Goal: Check status: Check status

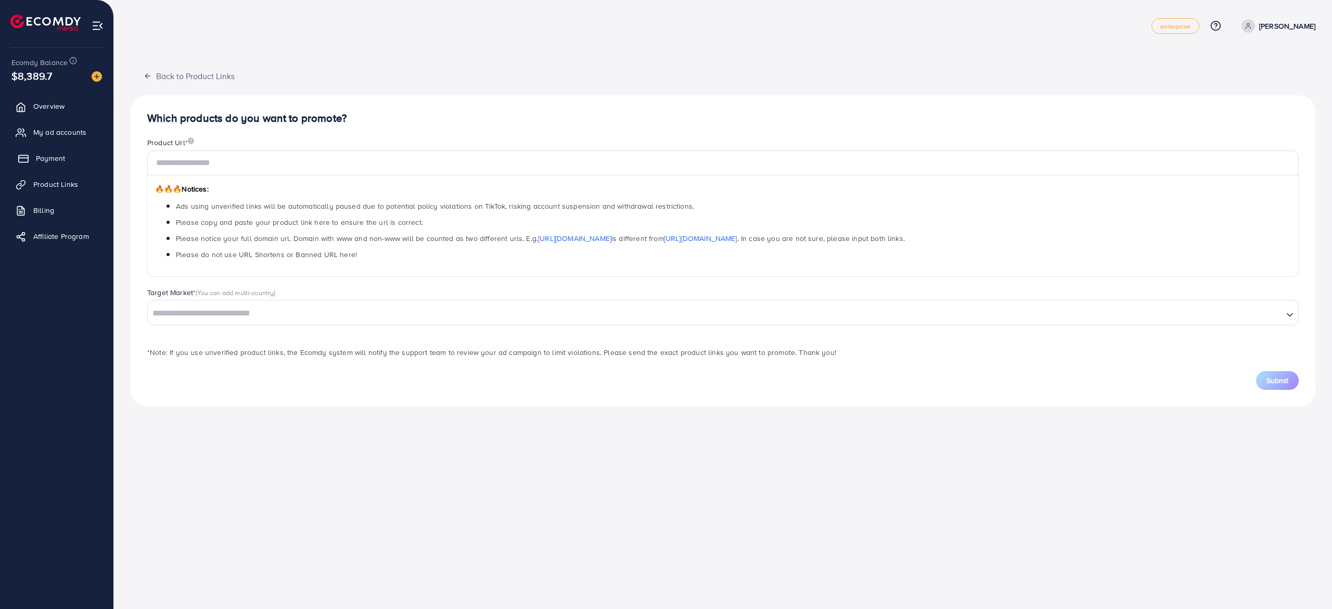
click at [50, 158] on span "Payment" at bounding box center [50, 158] width 29 height 10
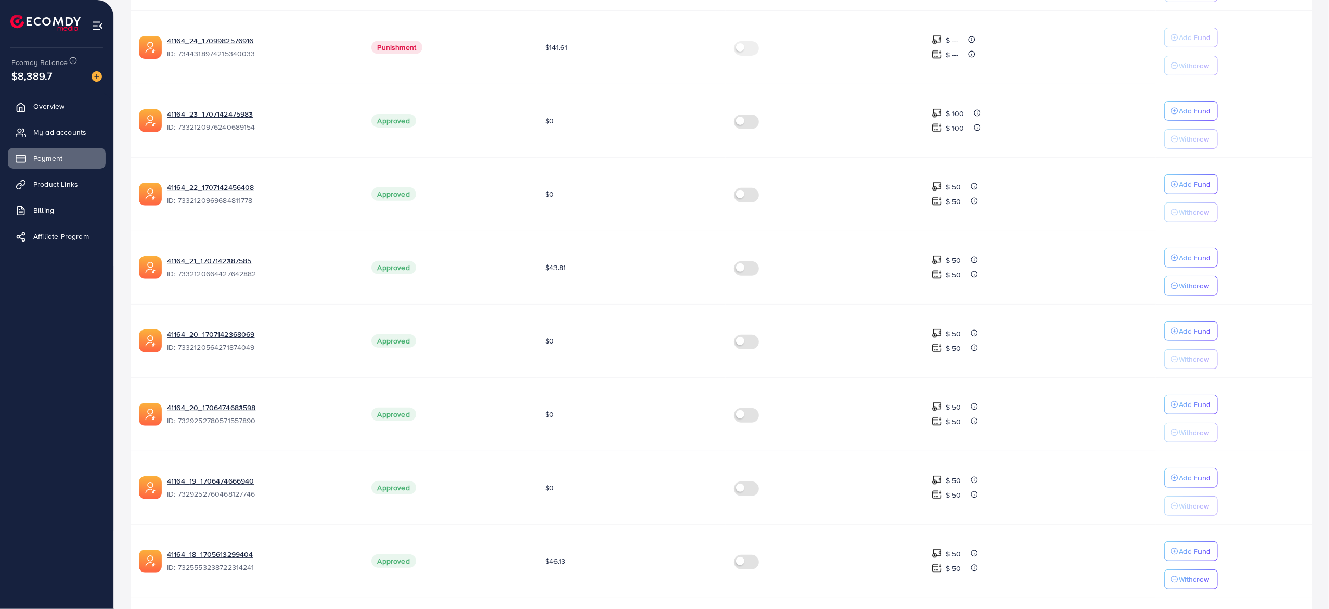
scroll to position [435, 0]
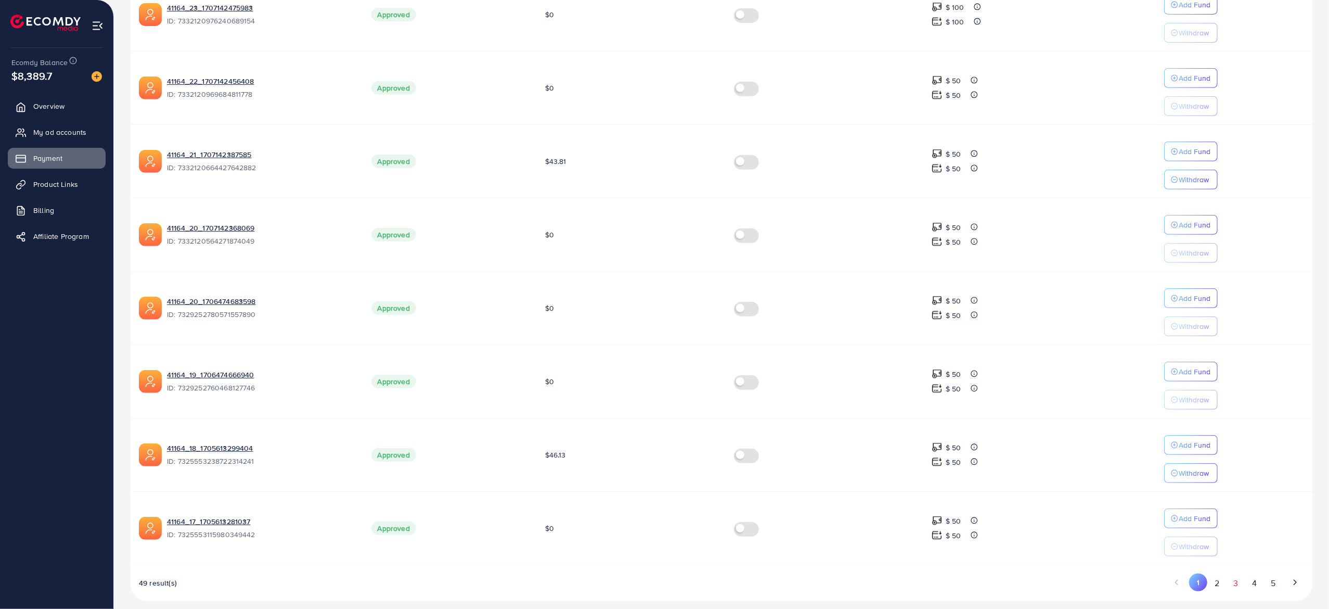
click at [1242, 573] on button "3" at bounding box center [1236, 582] width 19 height 19
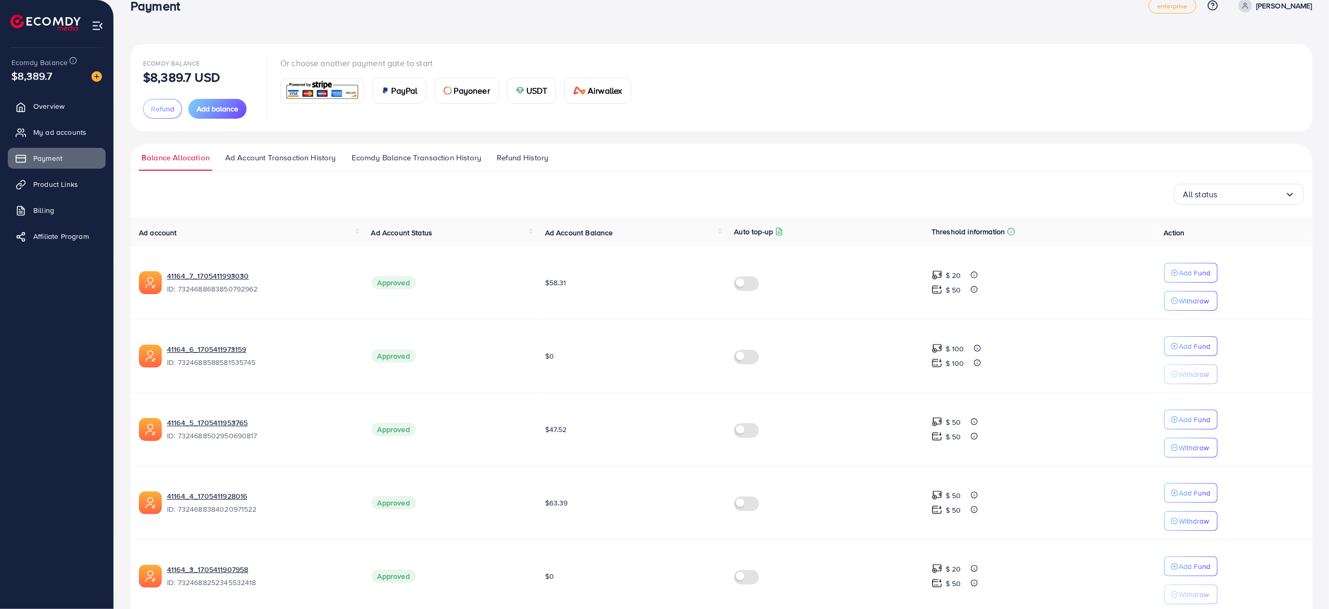
scroll to position [20, 0]
click at [212, 275] on link "41164_7_1705411993030" at bounding box center [261, 276] width 188 height 10
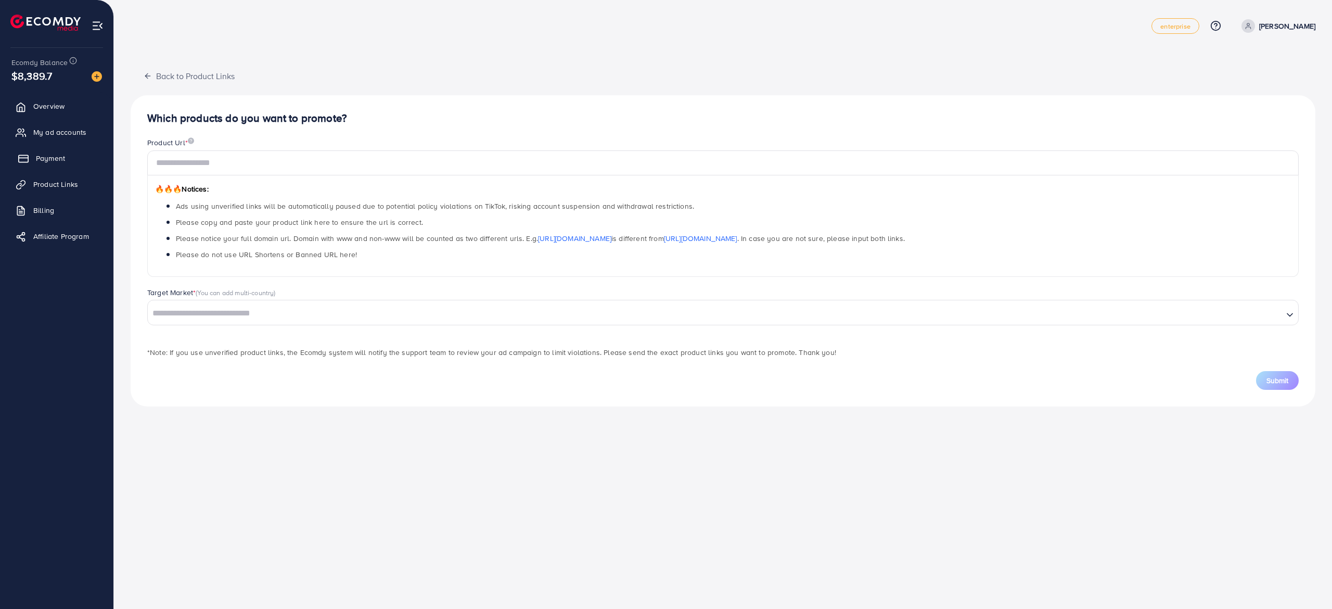
click at [70, 155] on link "Payment" at bounding box center [57, 158] width 98 height 21
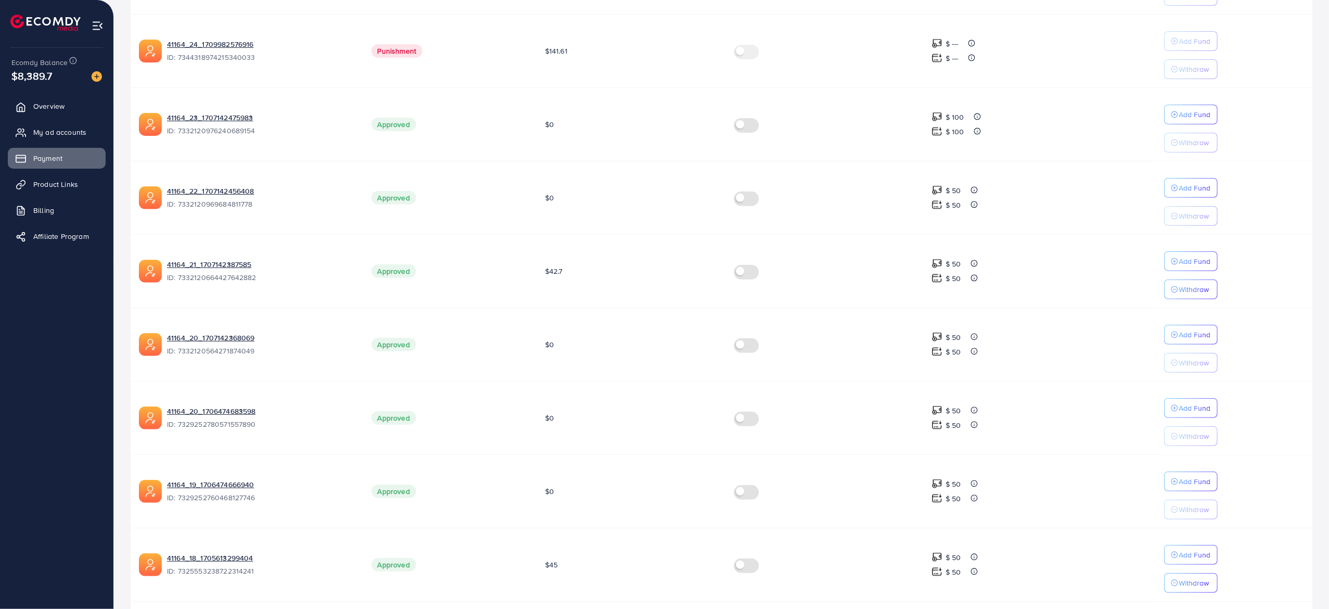
scroll to position [435, 0]
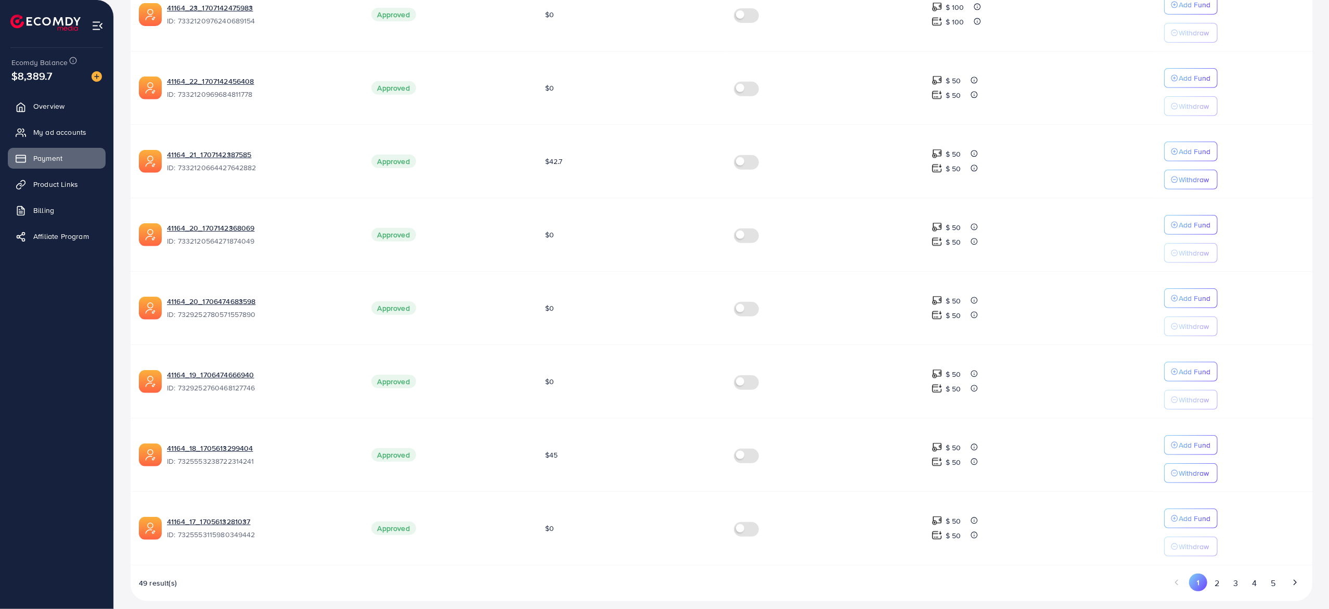
click at [1235, 573] on button "3" at bounding box center [1236, 582] width 19 height 19
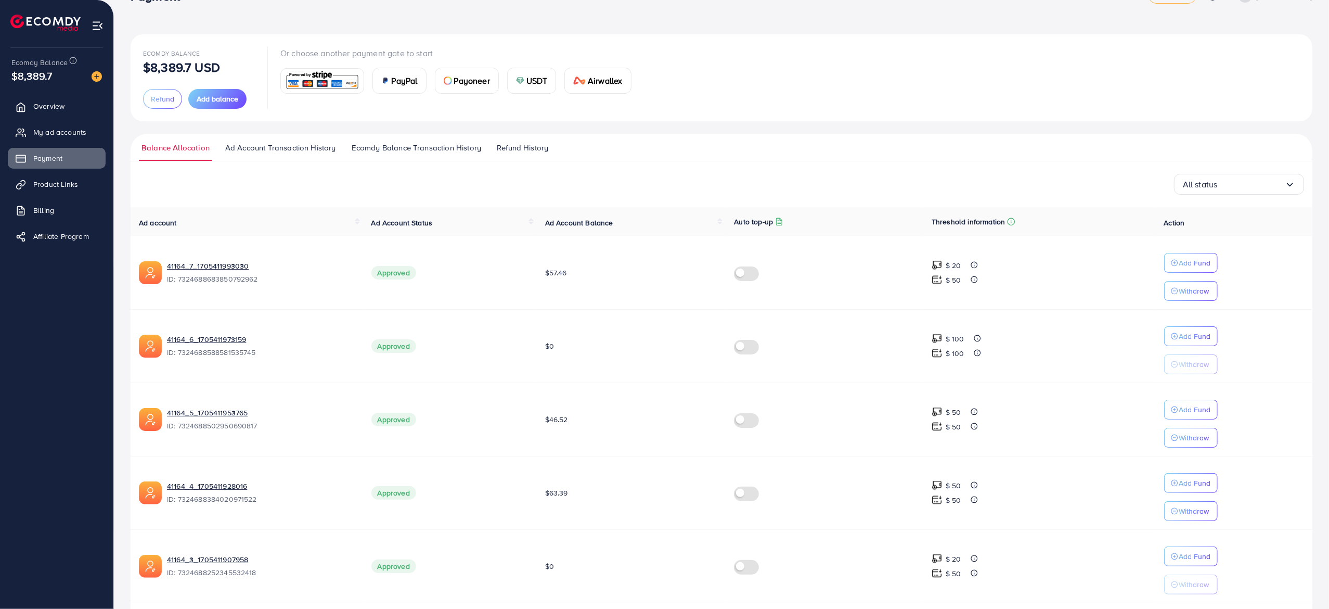
scroll to position [0, 0]
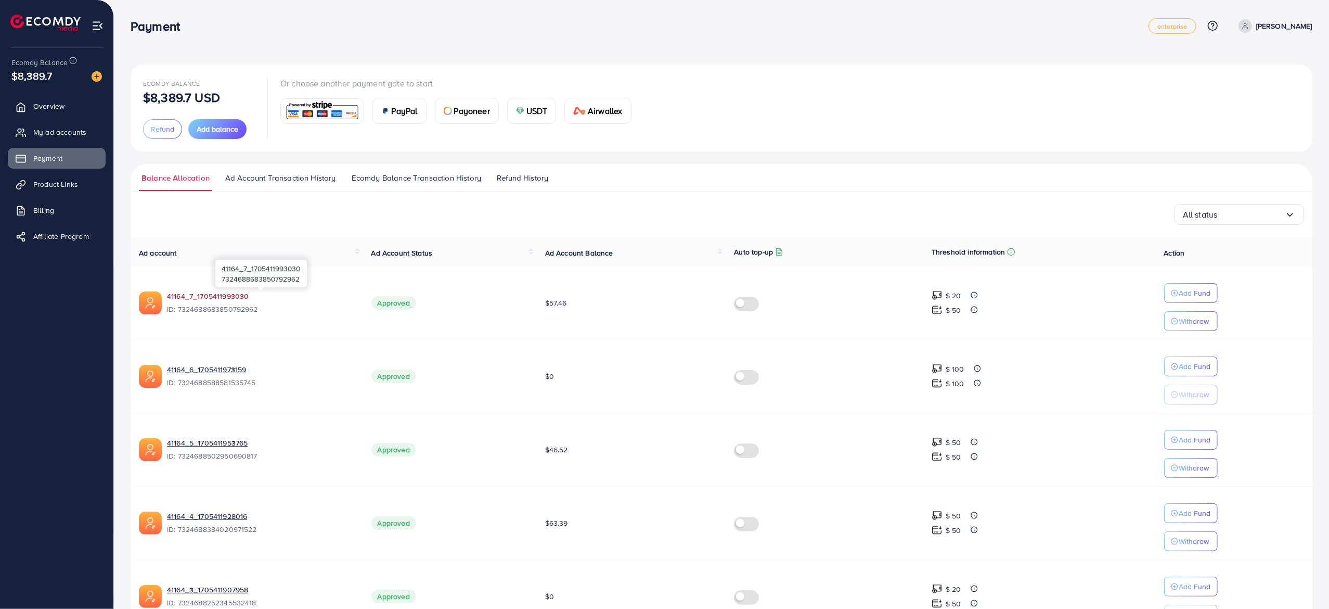
click at [220, 293] on link "41164_7_1705411993030" at bounding box center [261, 296] width 188 height 10
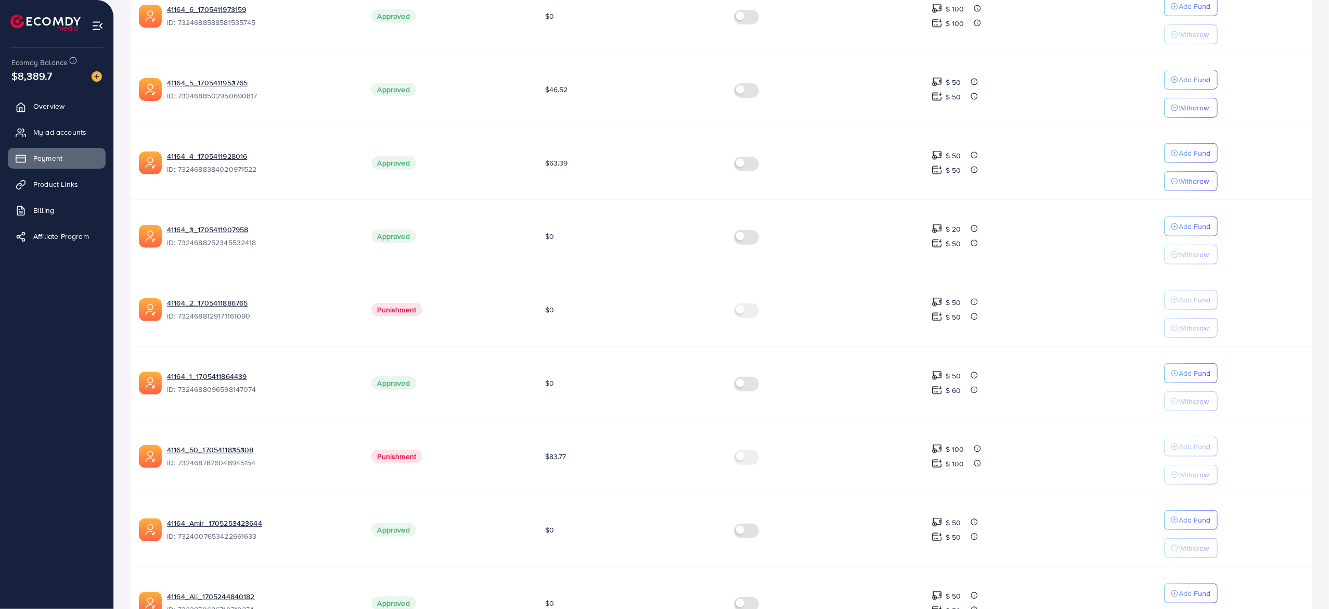
scroll to position [435, 0]
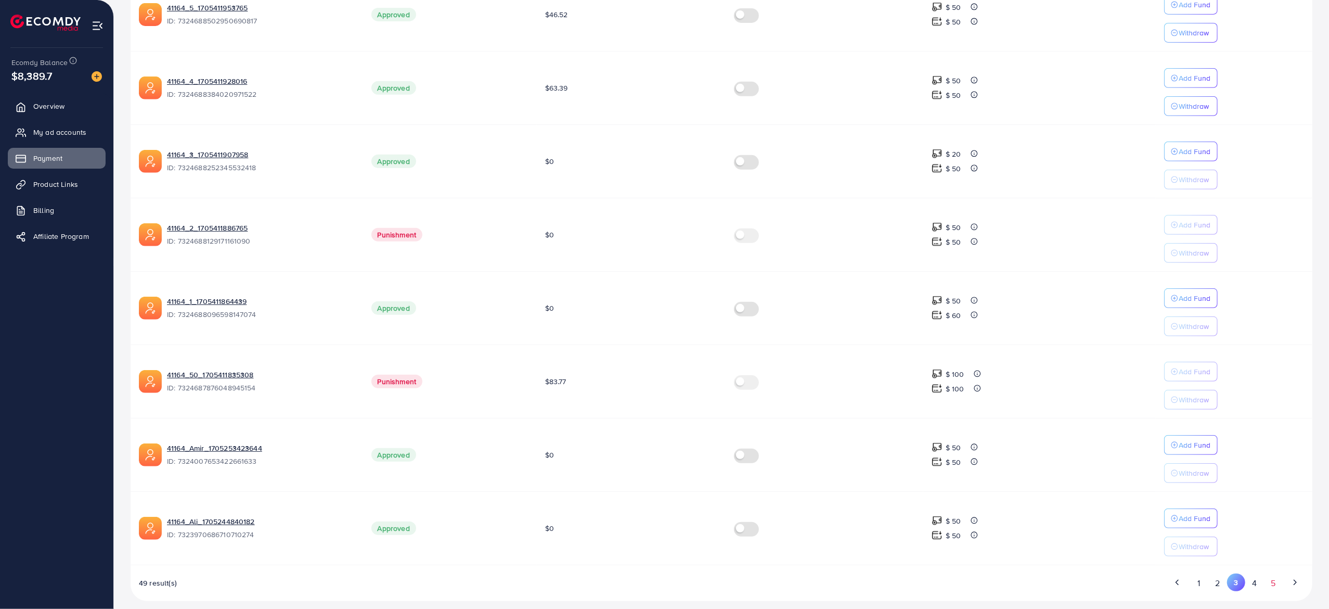
click at [1277, 574] on button "5" at bounding box center [1273, 582] width 19 height 19
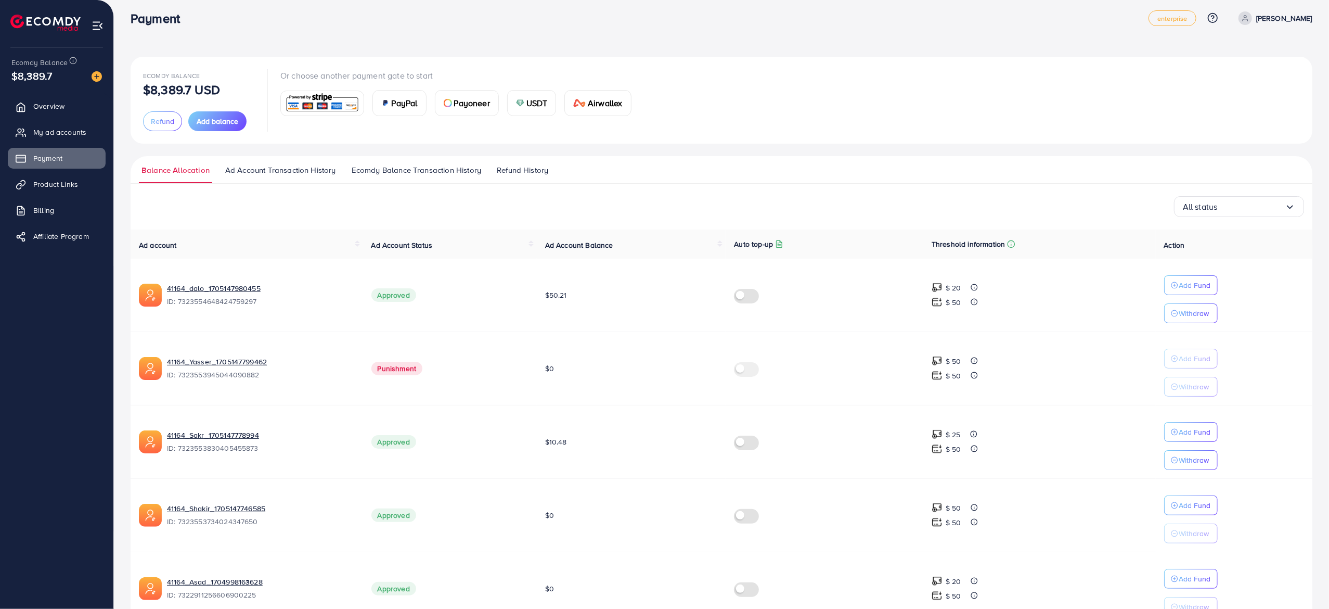
scroll to position [0, 0]
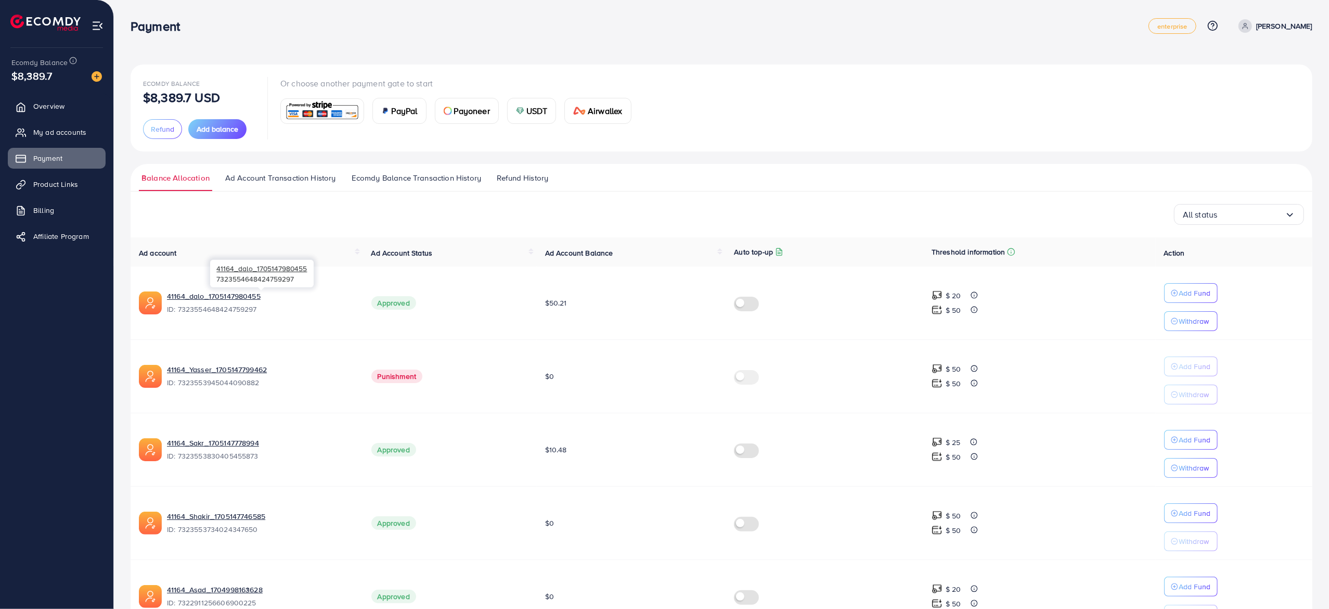
click at [227, 289] on div "41164_dalo_1705147980455 7323554648424759297" at bounding box center [262, 273] width 104 height 34
click at [227, 292] on link "41164_dalo_1705147980455" at bounding box center [261, 296] width 188 height 10
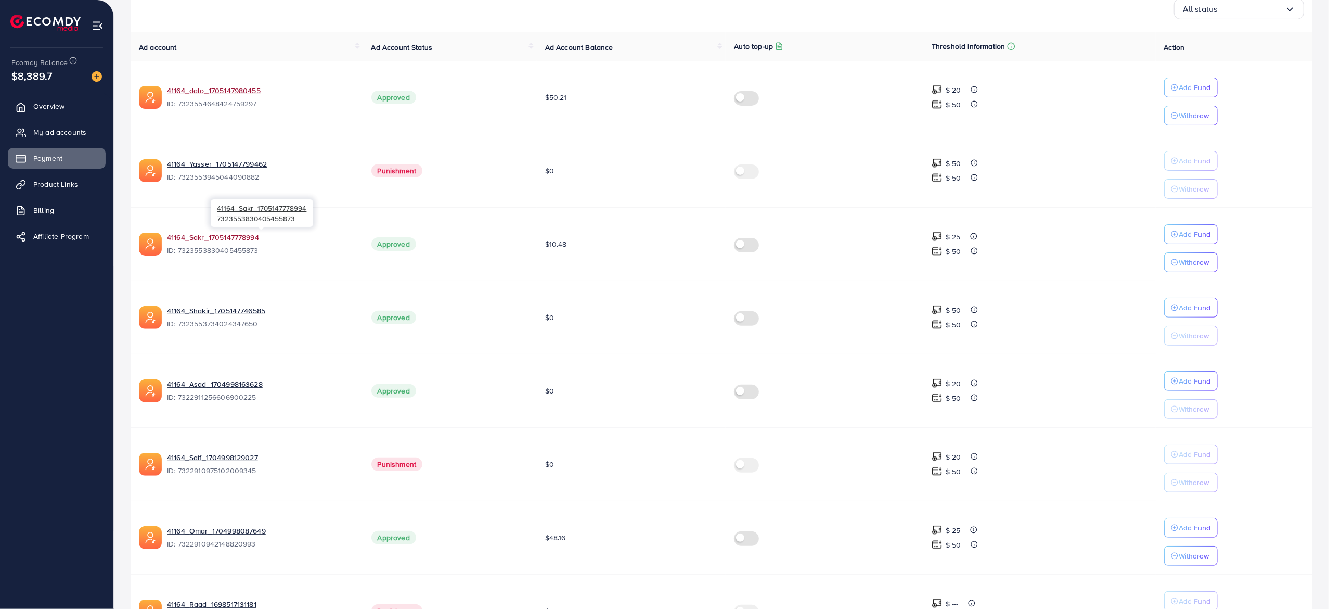
scroll to position [206, 0]
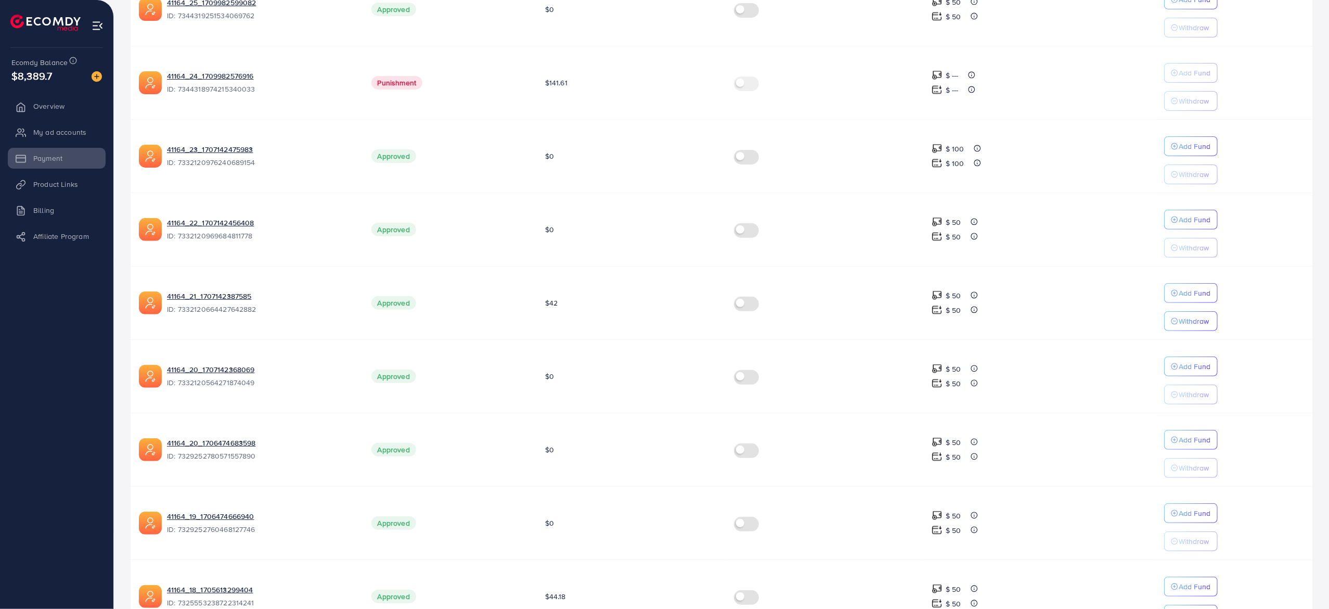
scroll to position [435, 0]
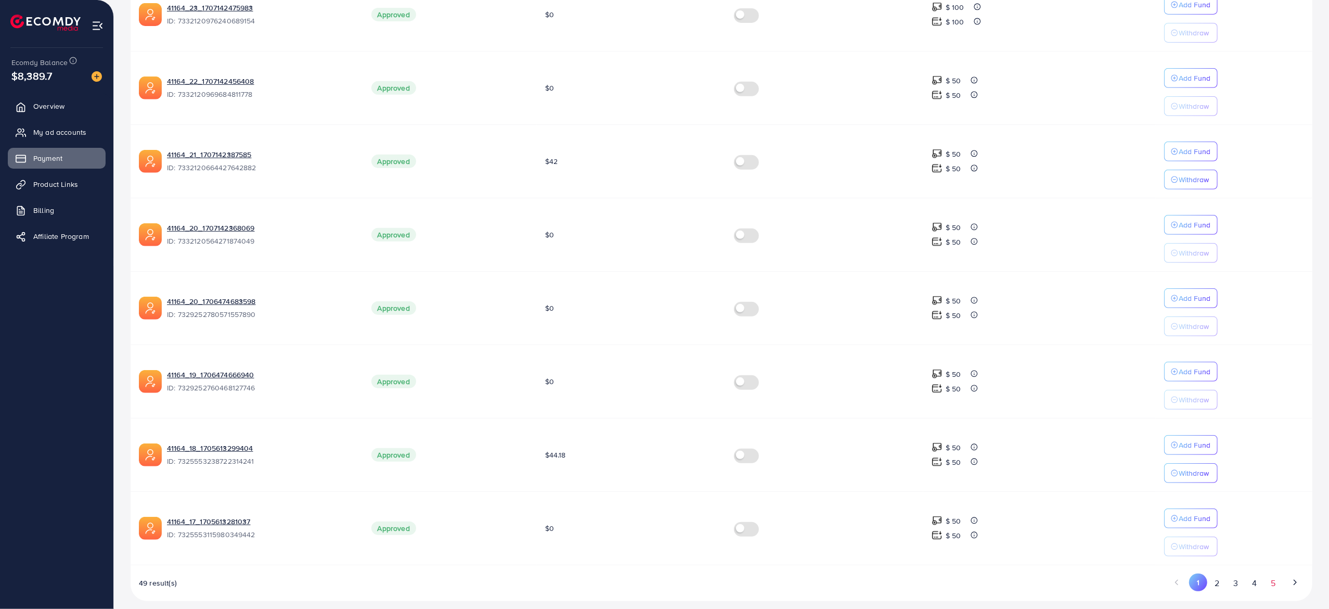
click at [1272, 580] on button "5" at bounding box center [1273, 582] width 19 height 19
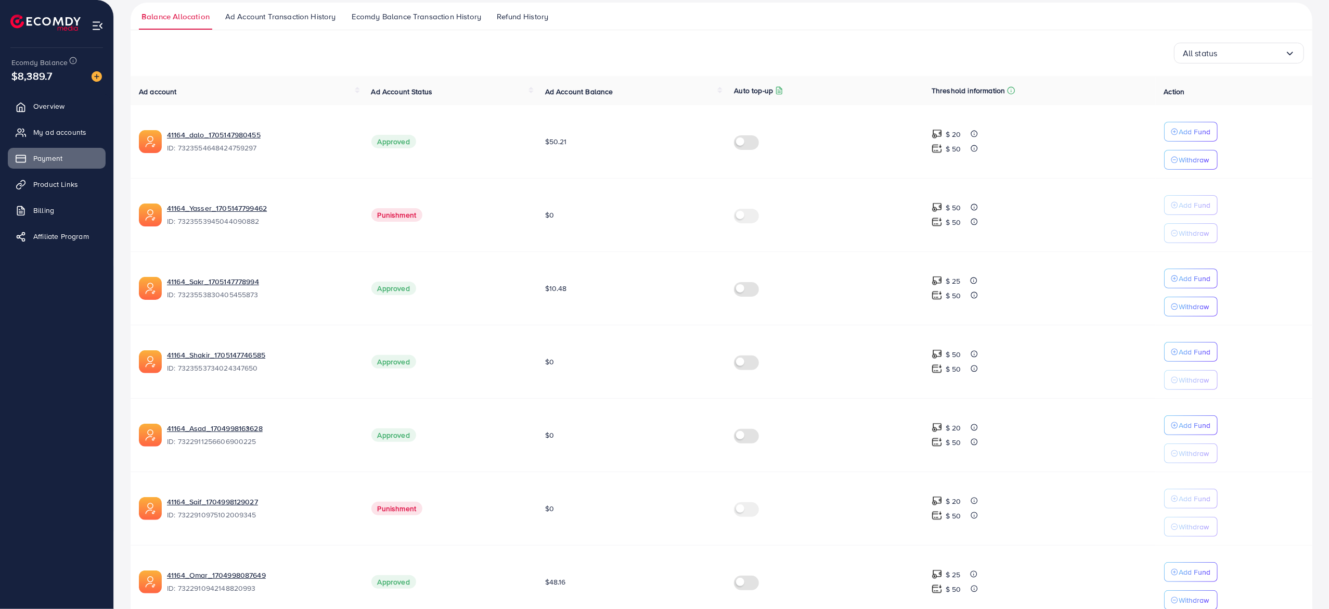
scroll to position [160, 0]
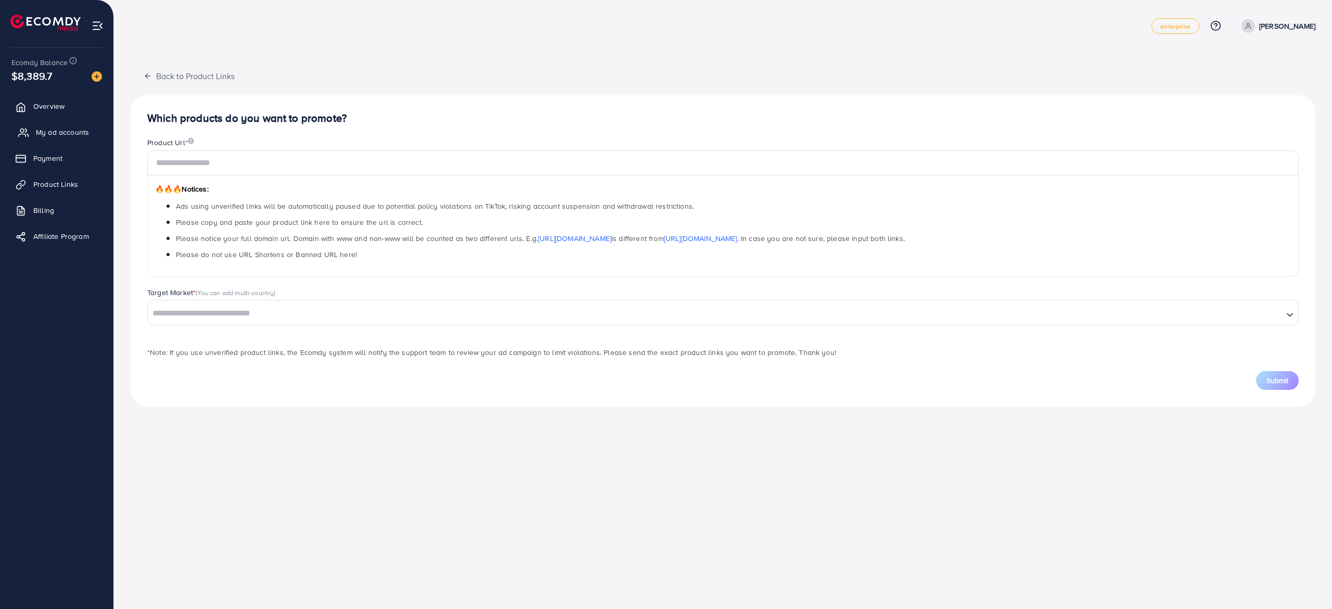
click at [47, 134] on span "My ad accounts" at bounding box center [62, 132] width 53 height 10
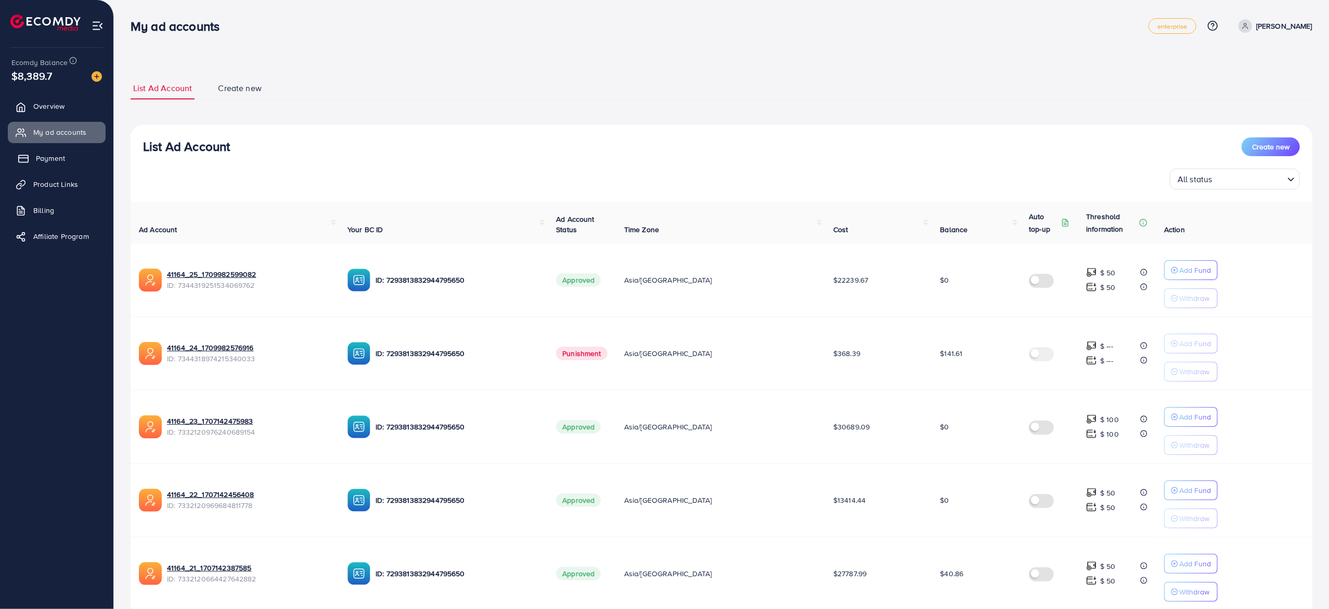
click at [41, 159] on span "Payment" at bounding box center [50, 158] width 29 height 10
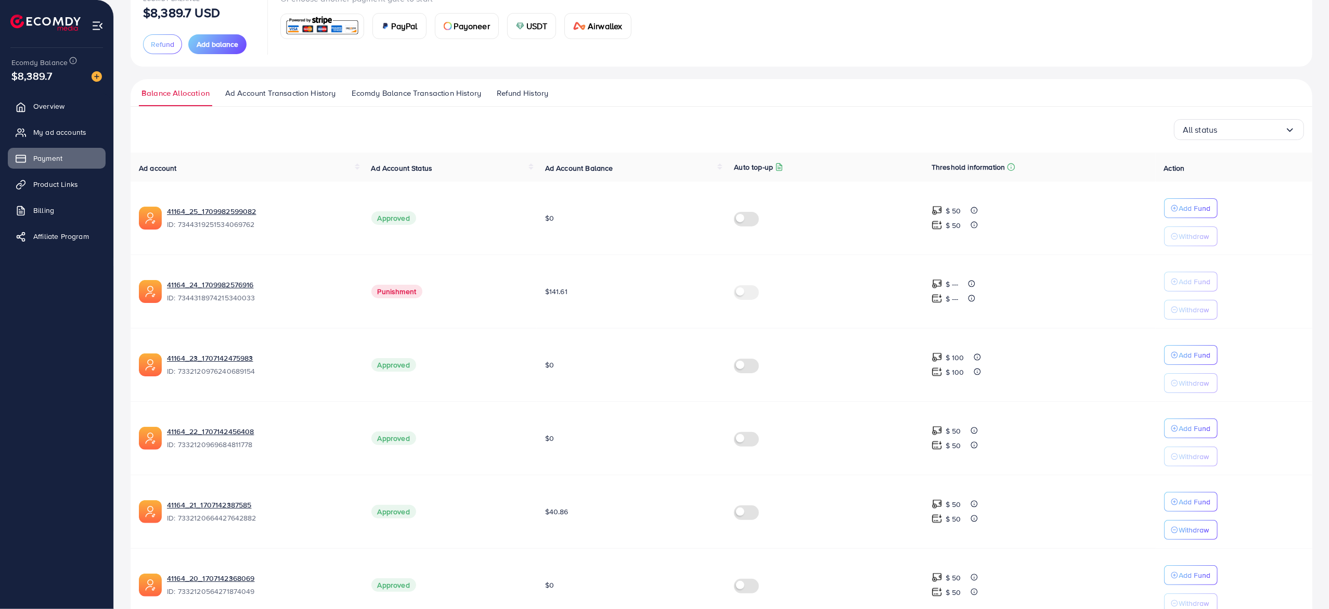
scroll to position [435, 0]
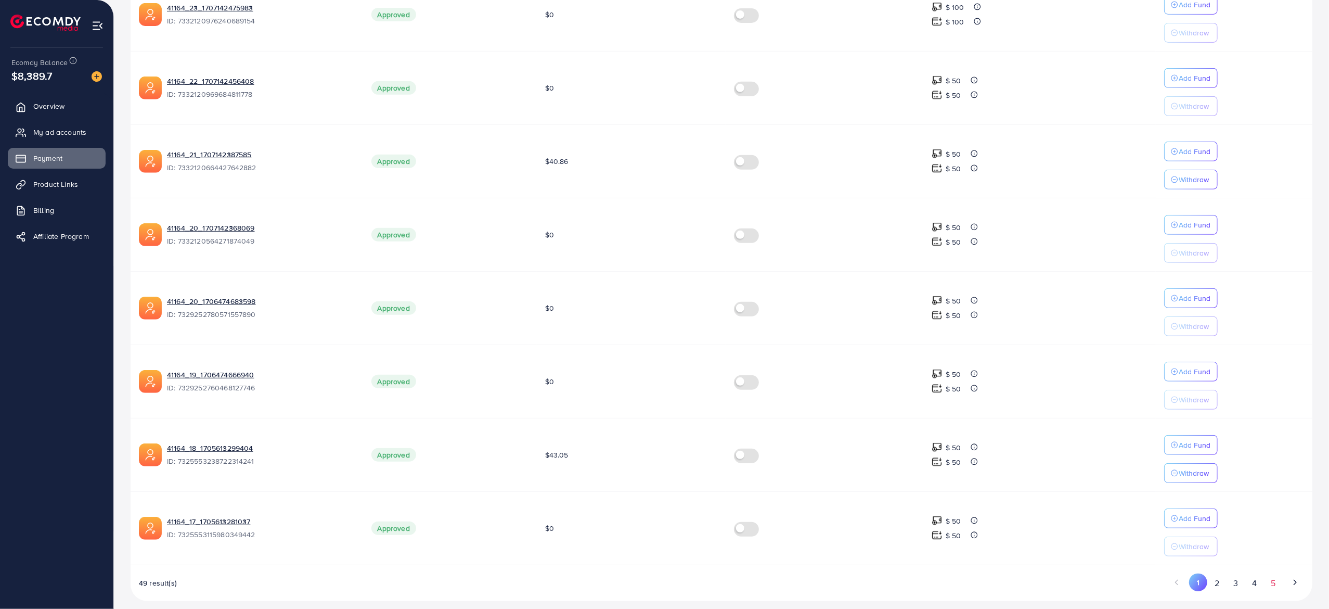
click at [1274, 582] on button "5" at bounding box center [1273, 582] width 19 height 19
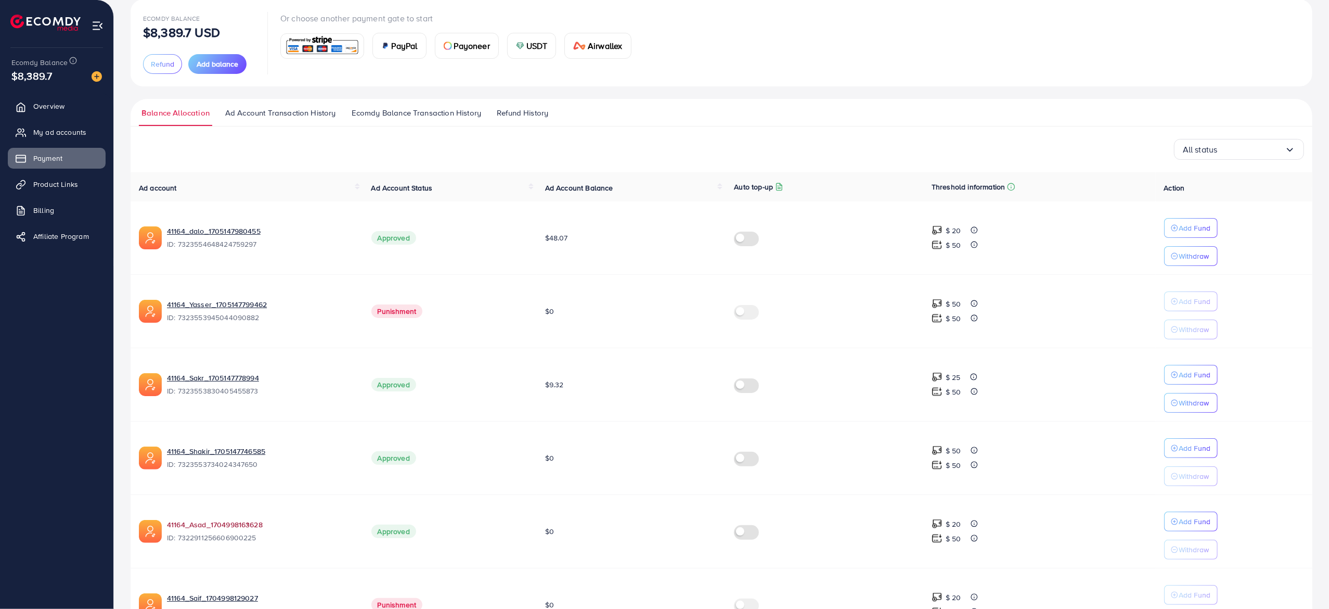
scroll to position [64, 0]
click at [244, 230] on link "41164_dalo_1705147980455" at bounding box center [261, 232] width 188 height 10
click at [98, 23] on img at bounding box center [98, 26] width 12 height 12
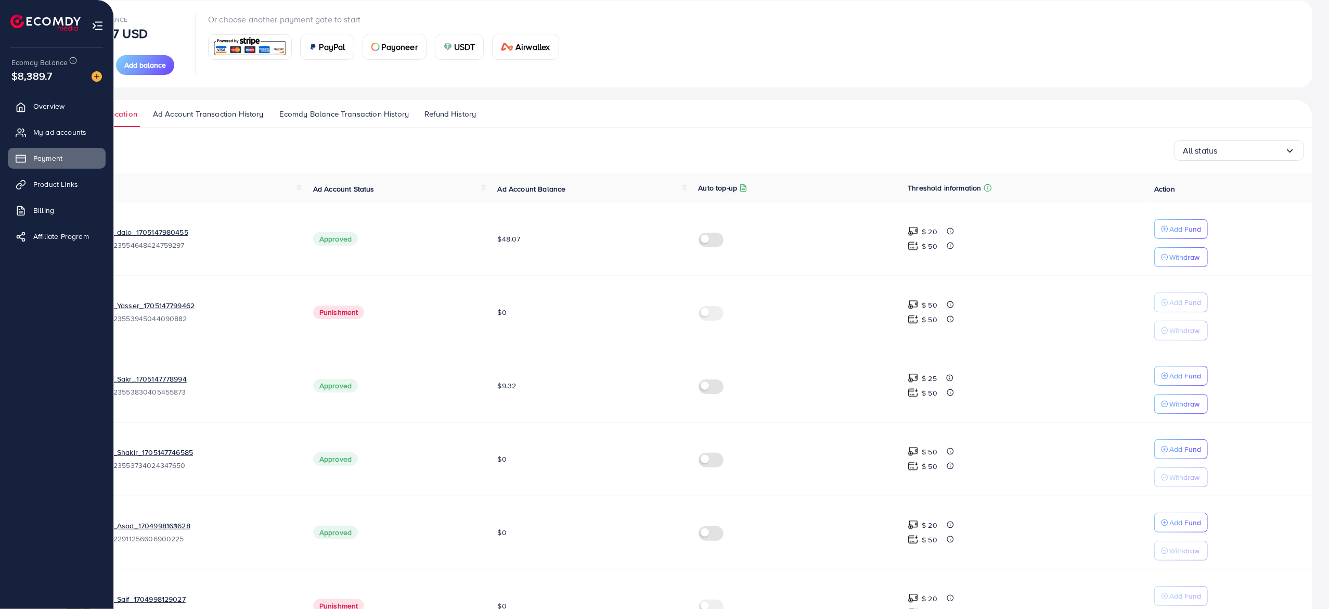
click at [96, 21] on img at bounding box center [98, 26] width 12 height 12
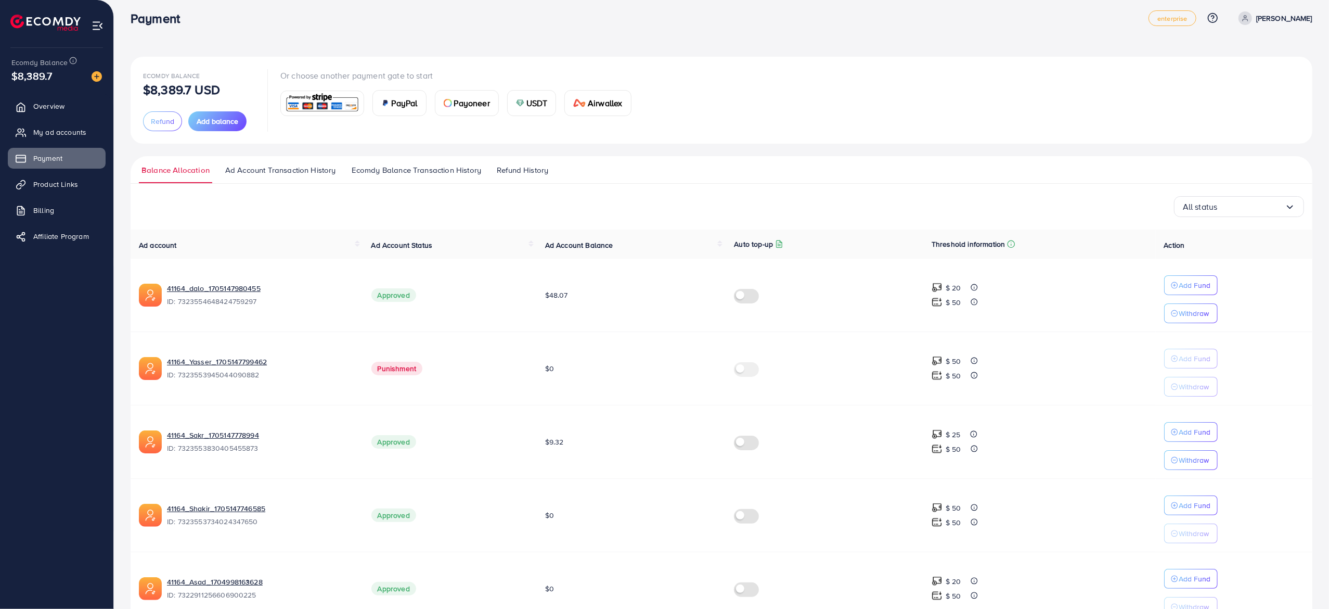
scroll to position [0, 0]
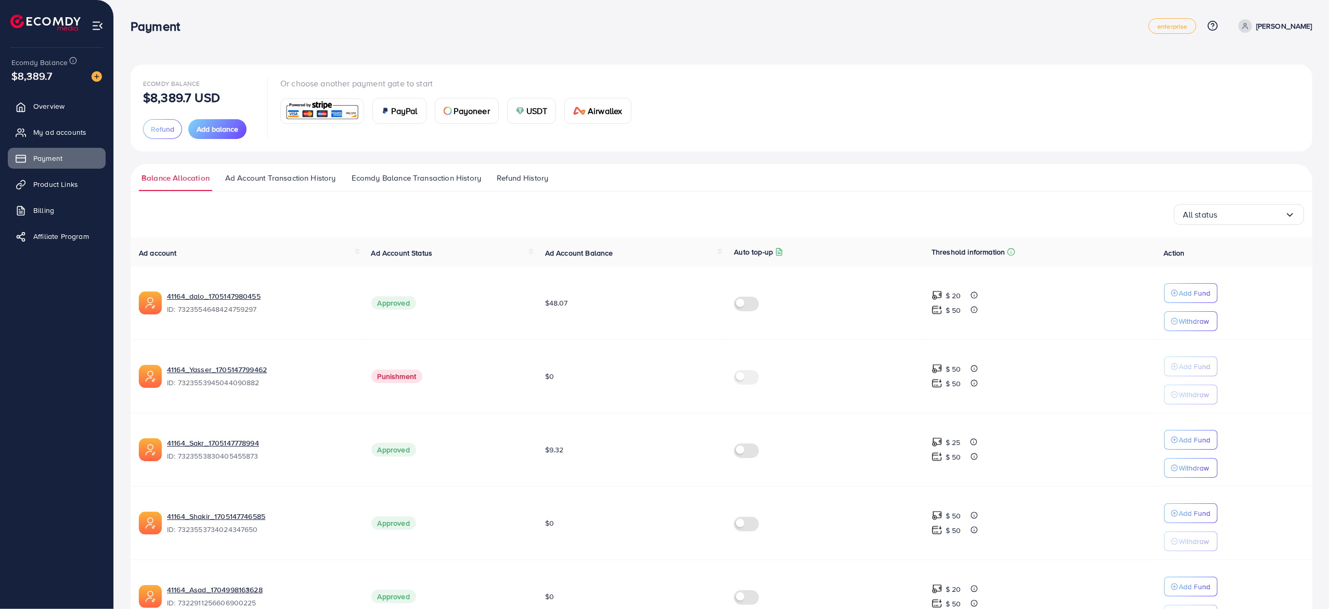
click at [97, 23] on img at bounding box center [98, 26] width 12 height 12
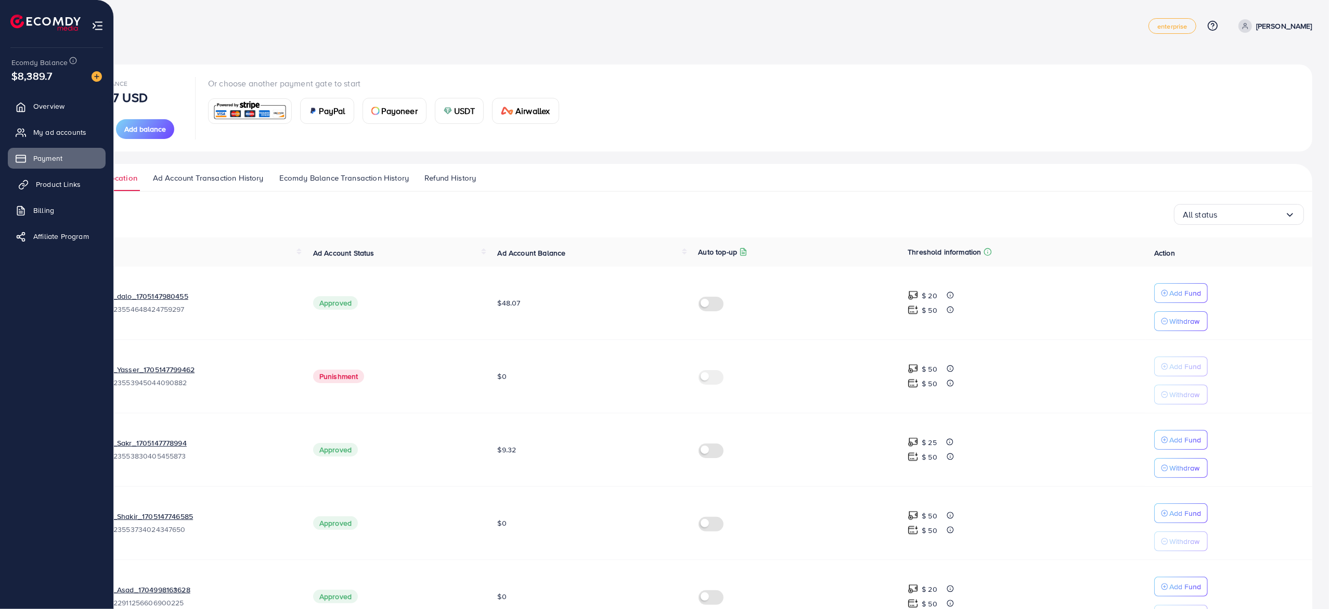
click at [47, 187] on span "Product Links" at bounding box center [58, 184] width 45 height 10
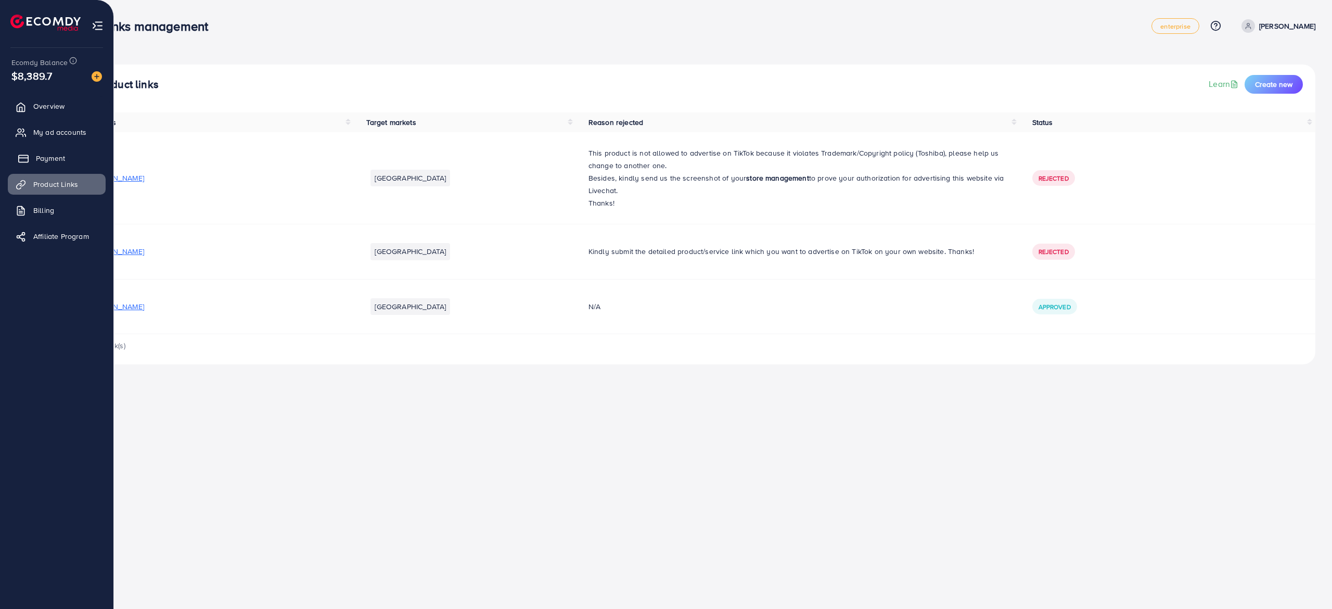
click at [70, 158] on link "Payment" at bounding box center [57, 158] width 98 height 21
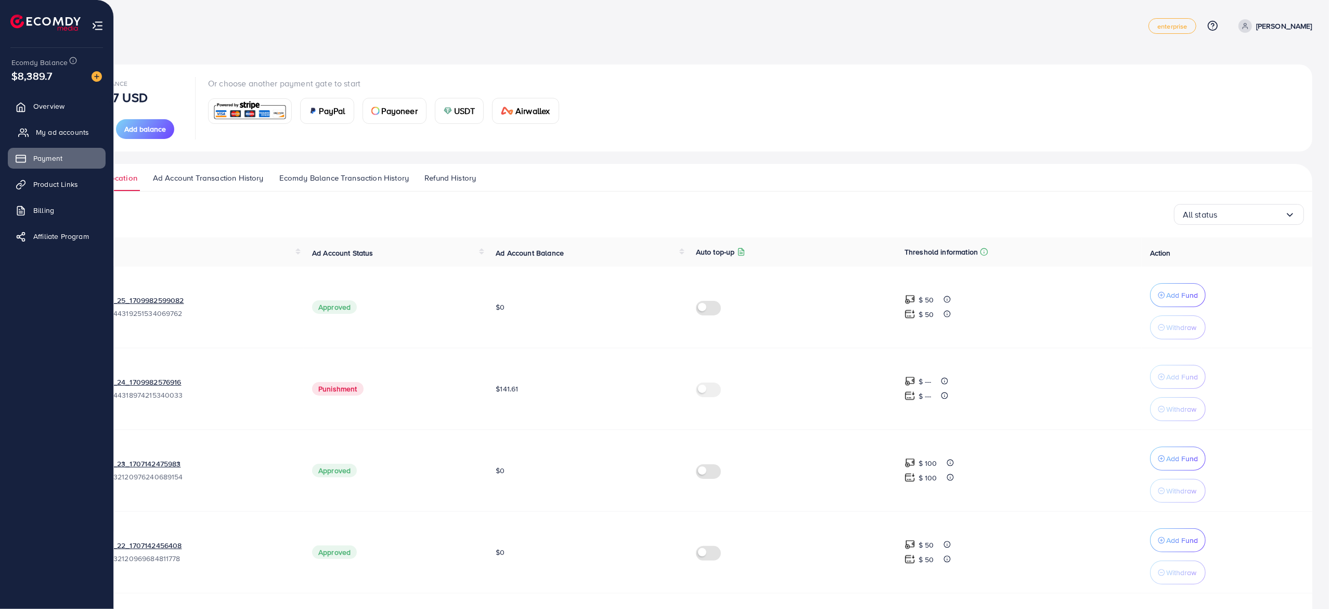
click at [70, 137] on span "My ad accounts" at bounding box center [62, 132] width 53 height 10
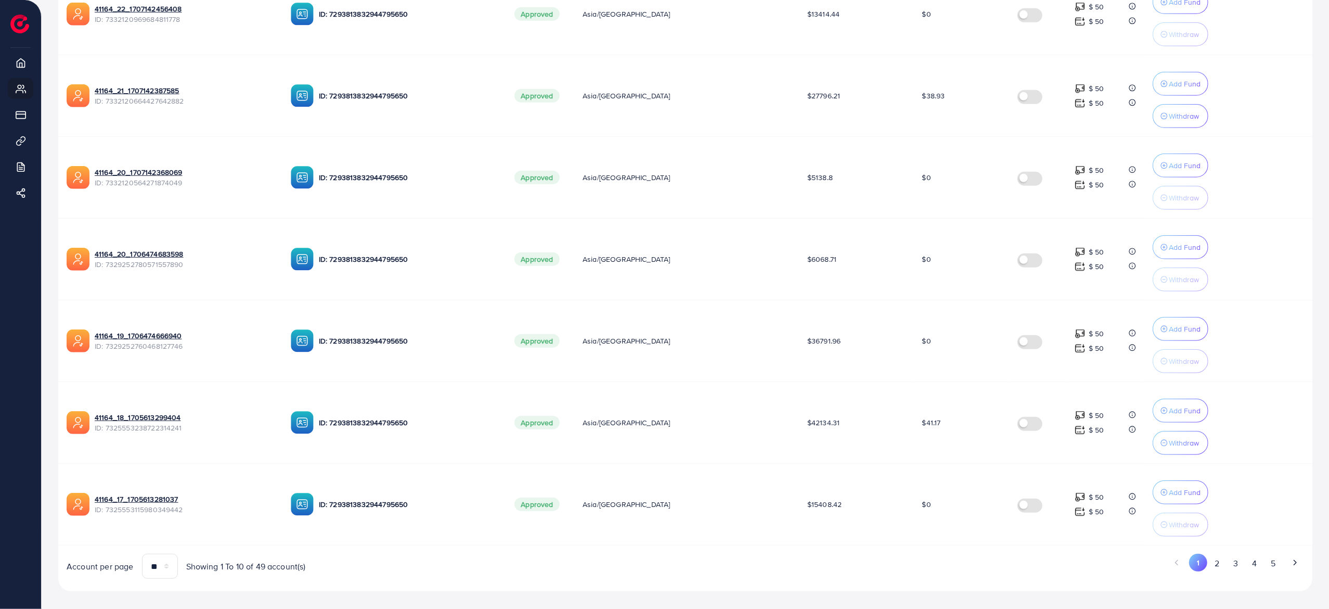
scroll to position [523, 0]
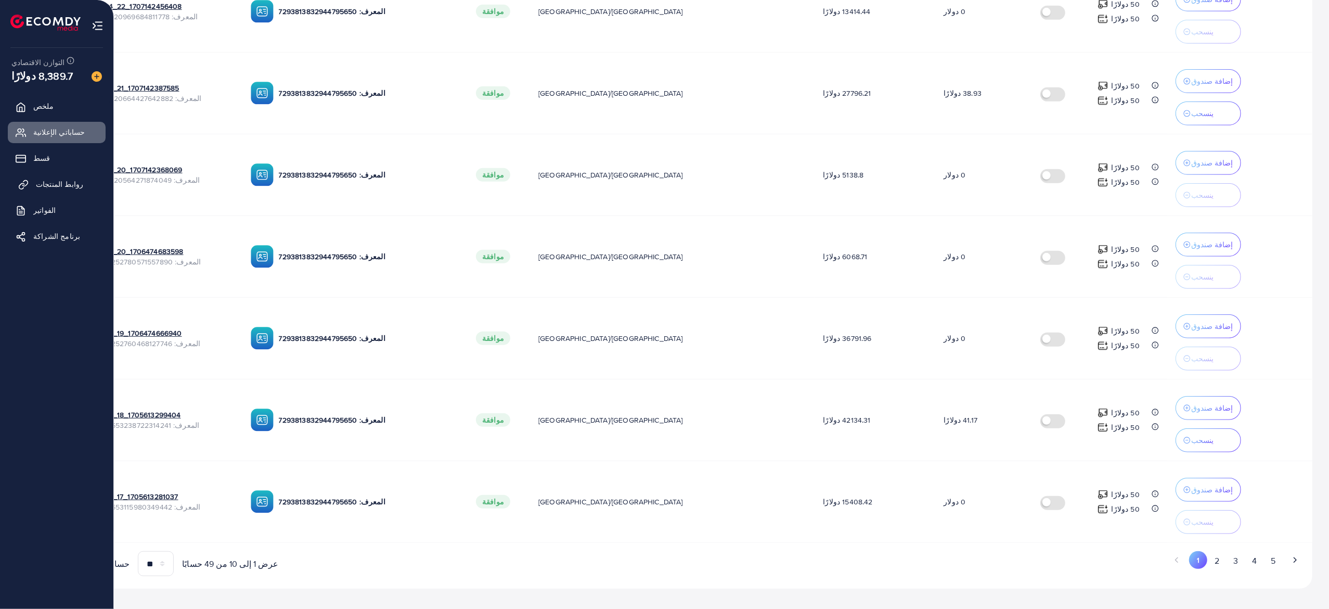
click at [56, 184] on font "روابط المنتجات" at bounding box center [59, 184] width 47 height 10
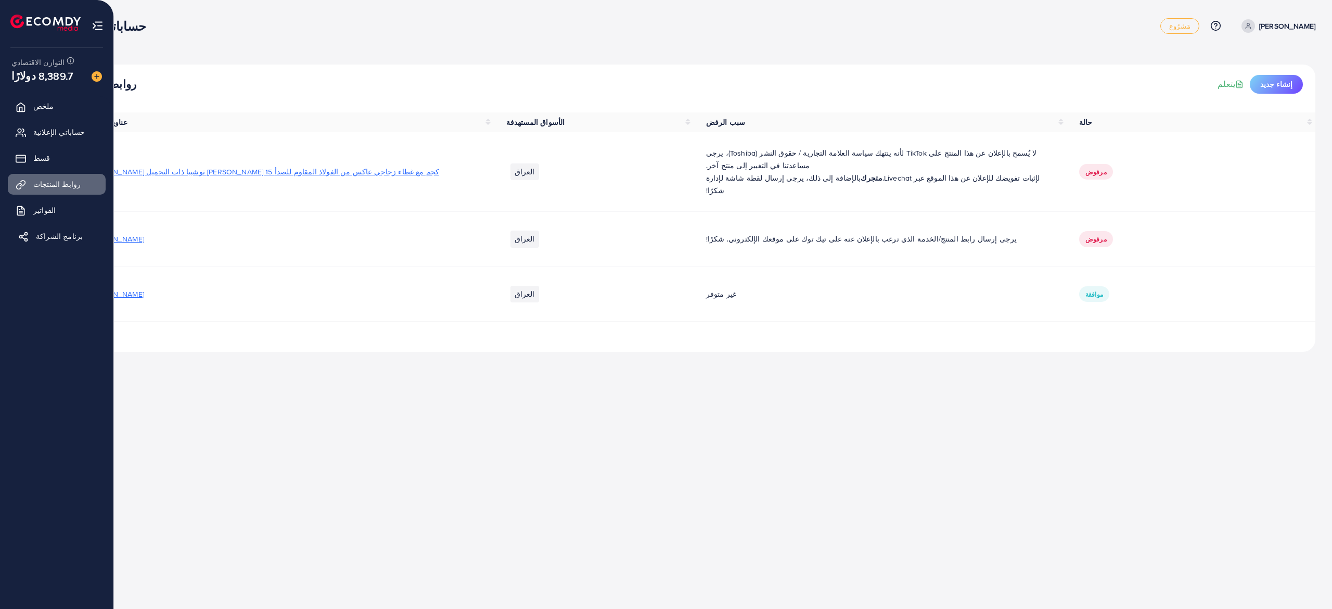
click at [46, 237] on font "برنامج الشراكة" at bounding box center [59, 236] width 47 height 10
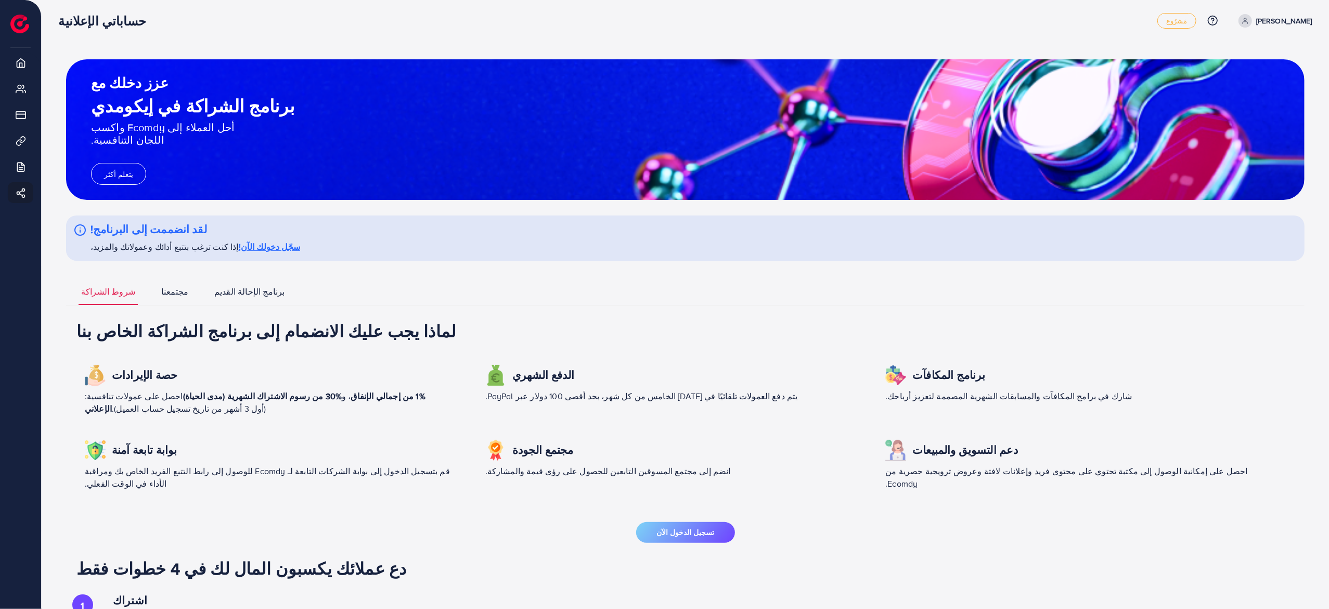
scroll to position [109, 0]
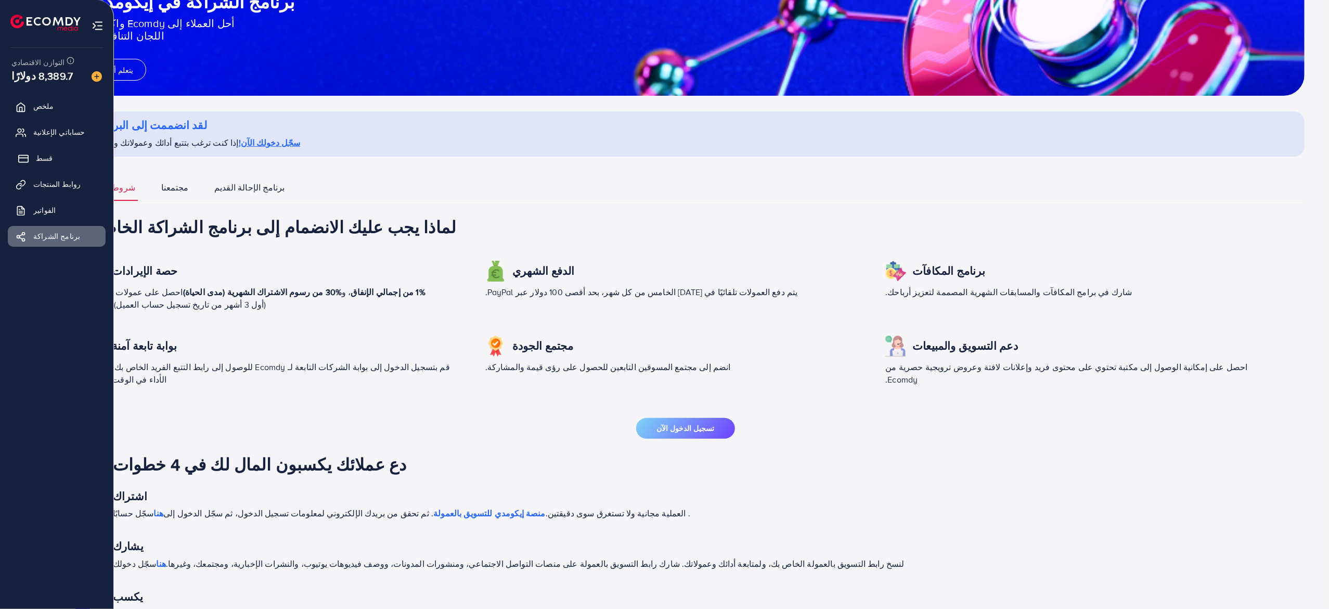
click at [32, 156] on link "قسط" at bounding box center [57, 158] width 98 height 21
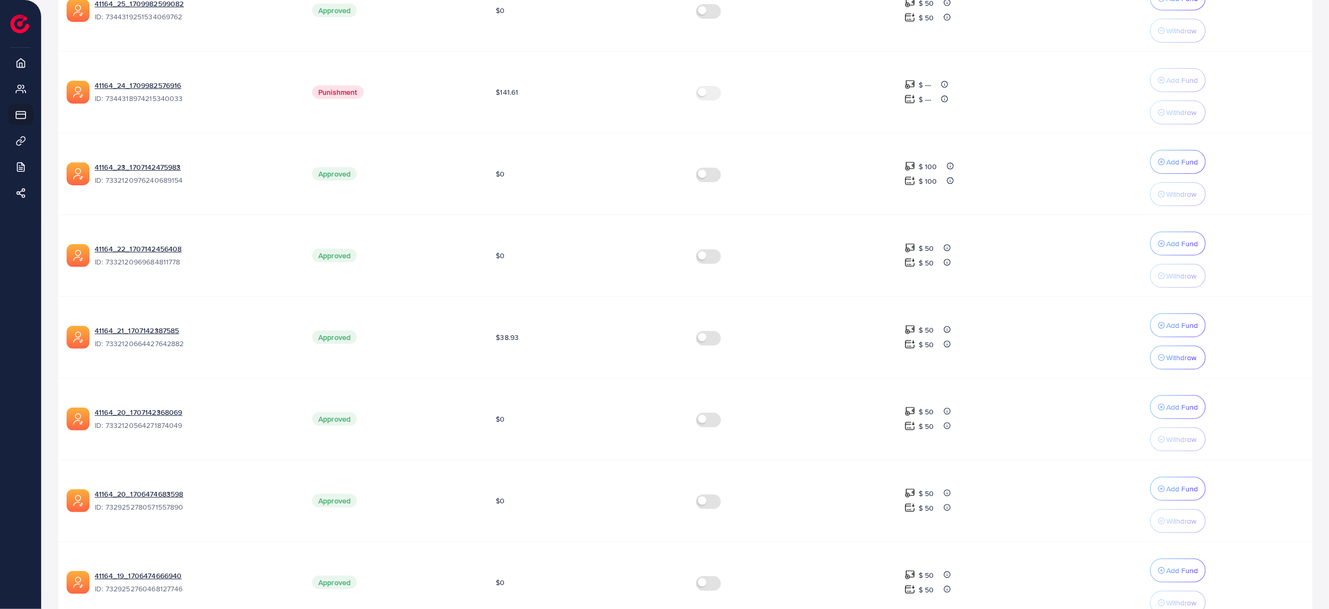
scroll to position [518, 0]
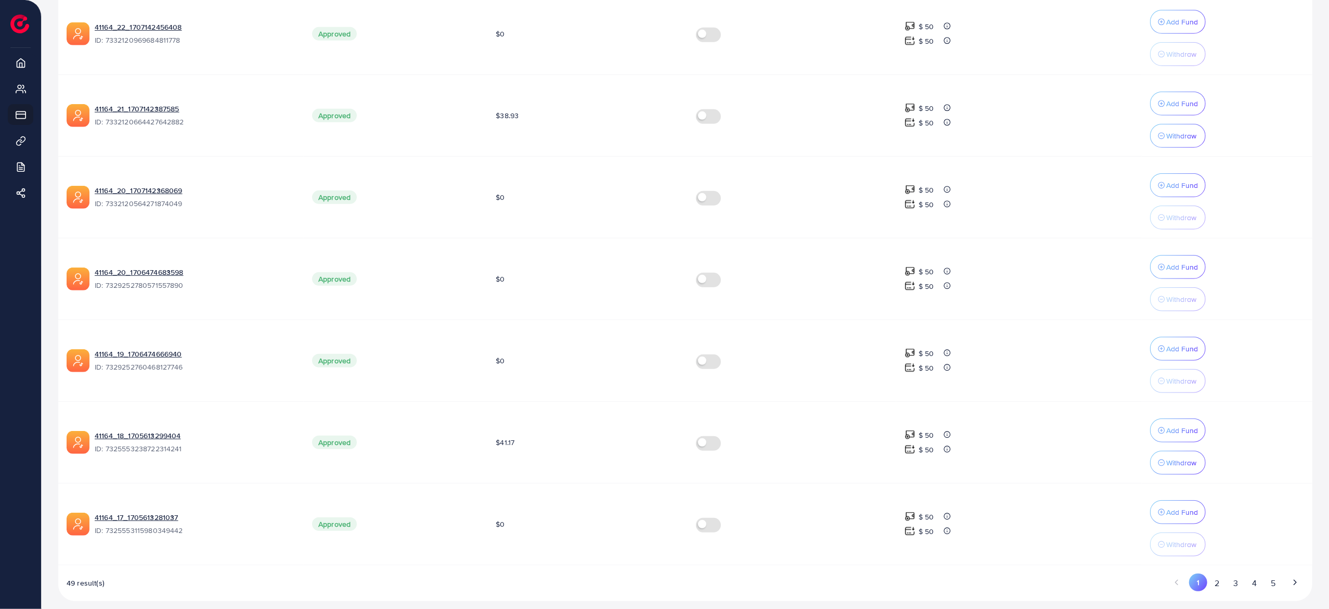
click at [1268, 574] on button "5" at bounding box center [1273, 582] width 19 height 19
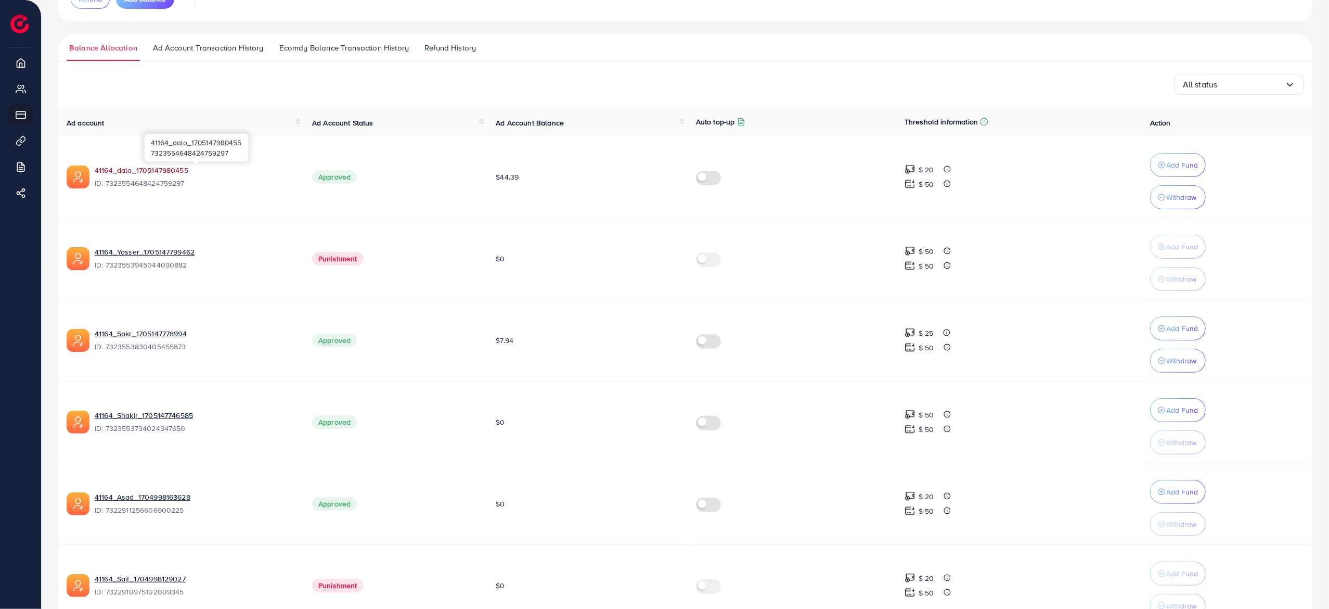
scroll to position [130, 0]
click at [151, 168] on link "41164_dalo_1705147980455" at bounding box center [195, 170] width 201 height 10
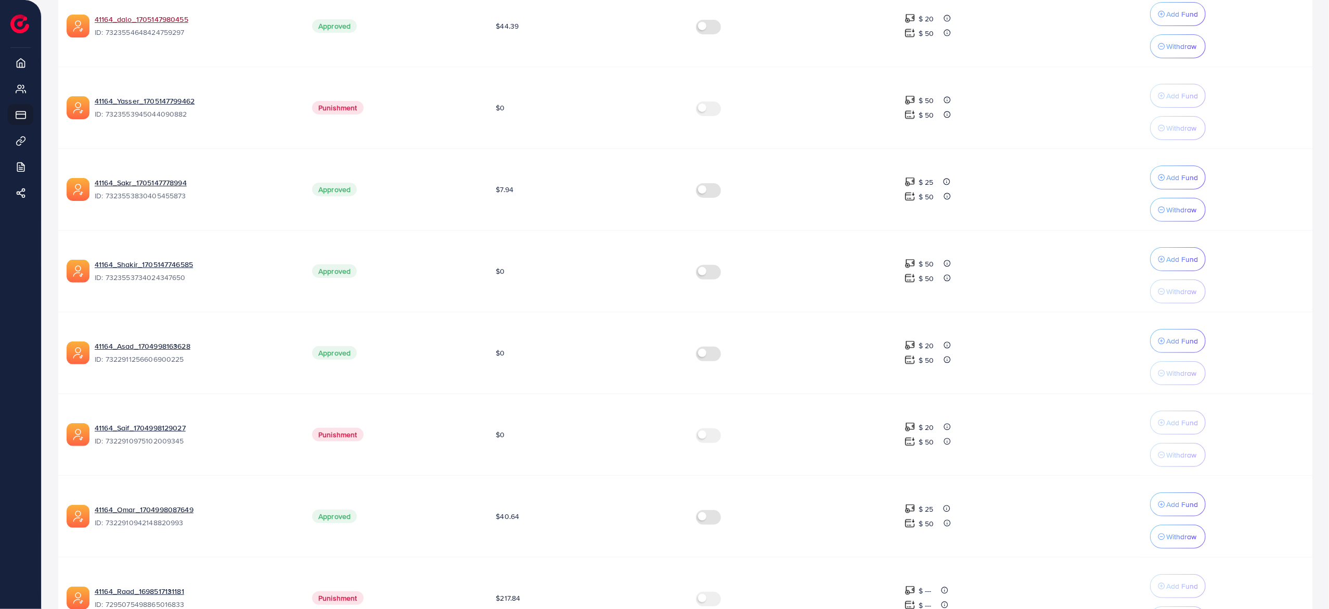
scroll to position [437, 0]
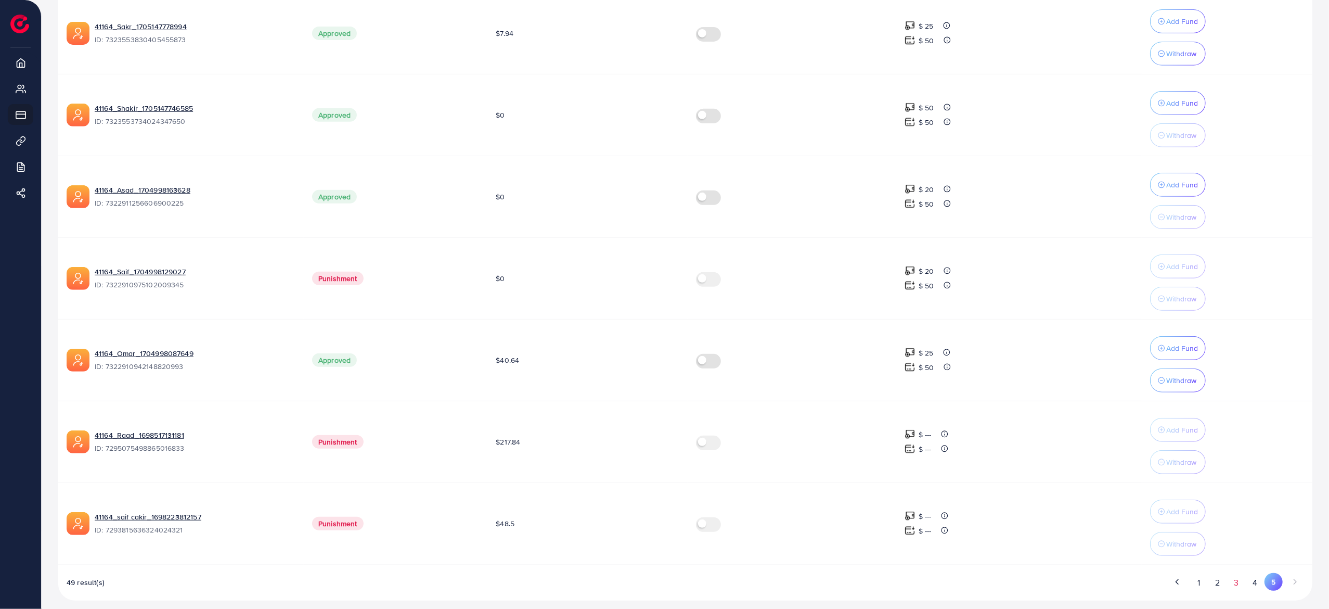
click at [1239, 581] on button "3" at bounding box center [1236, 582] width 19 height 19
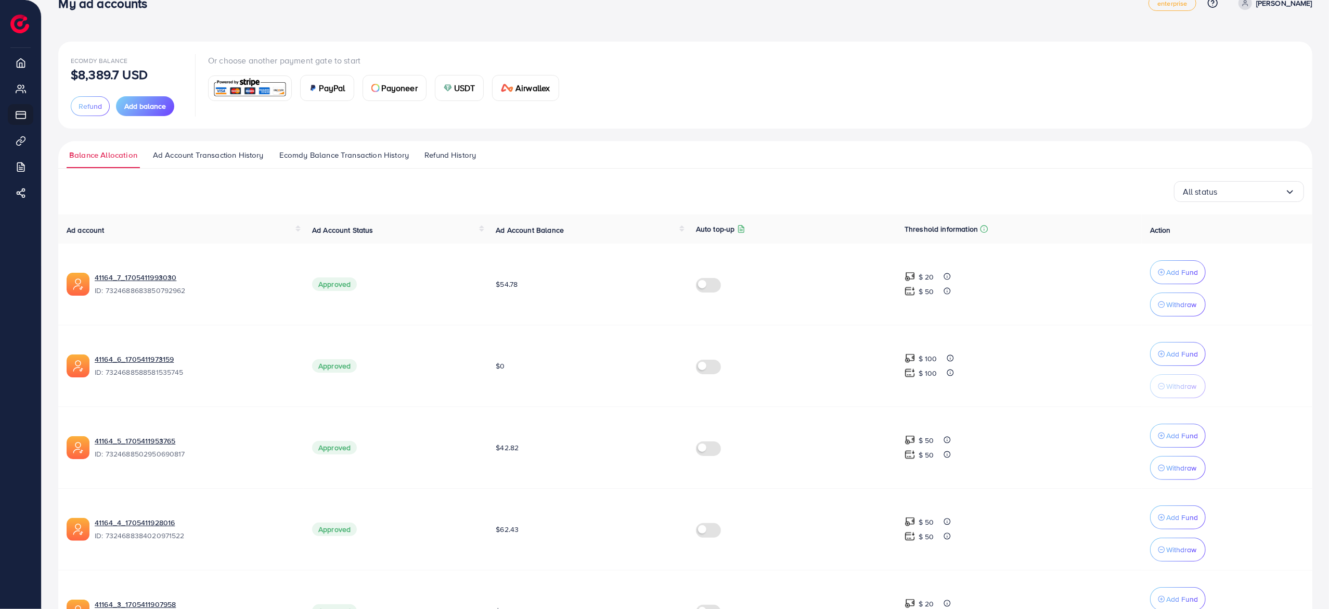
scroll to position [22, 0]
click at [148, 279] on link "41164_7_1705411993030" at bounding box center [195, 278] width 201 height 10
